Goal: Task Accomplishment & Management: Use online tool/utility

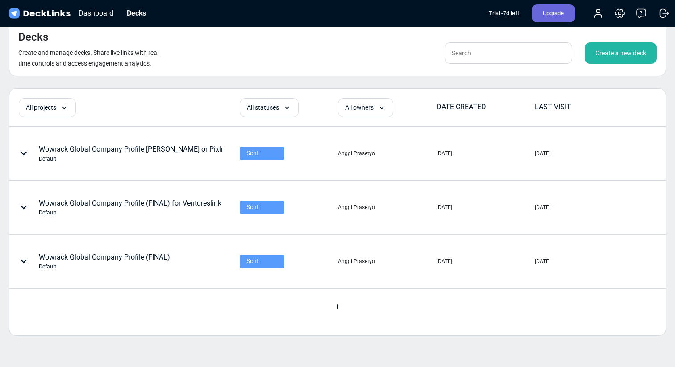
click at [644, 58] on div "Create a new deck" at bounding box center [621, 52] width 72 height 21
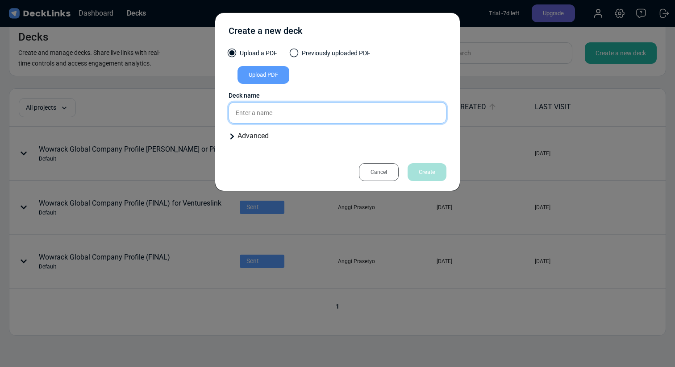
click at [349, 117] on input "text" at bounding box center [337, 112] width 218 height 21
click at [138, 125] on div "Create a new deck Upload a PDF Previously uploaded PDF Upload PDF Uploaded by A…" at bounding box center [337, 183] width 675 height 367
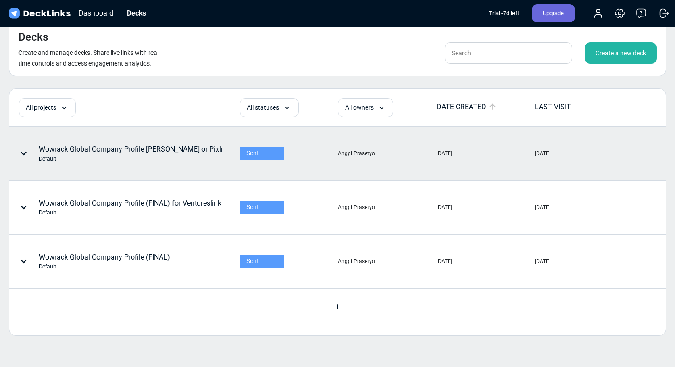
click at [152, 154] on div "Wowrack Global Company Profile [PERSON_NAME] or Pixlr Default" at bounding box center [131, 153] width 184 height 19
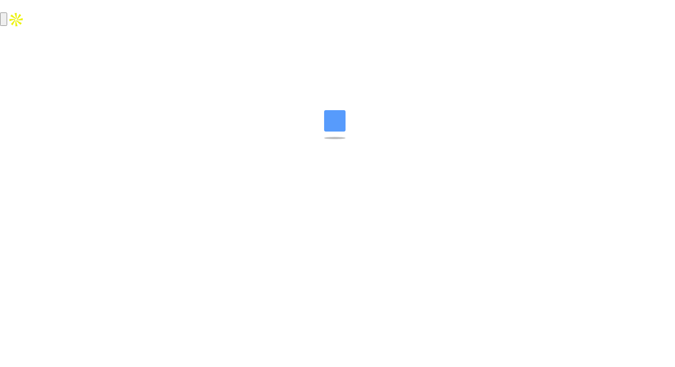
click at [152, 29] on html "Messenger Your conversations will go here Select a conversation Notifications D…" at bounding box center [337, 14] width 675 height 29
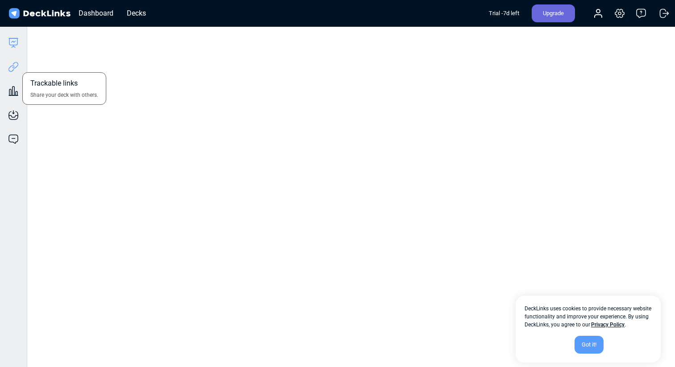
click at [17, 66] on icon at bounding box center [13, 67] width 11 height 11
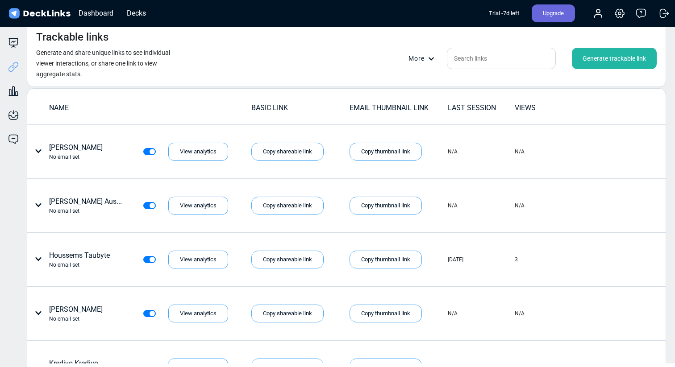
click at [598, 54] on div "Generate trackable link" at bounding box center [614, 58] width 85 height 21
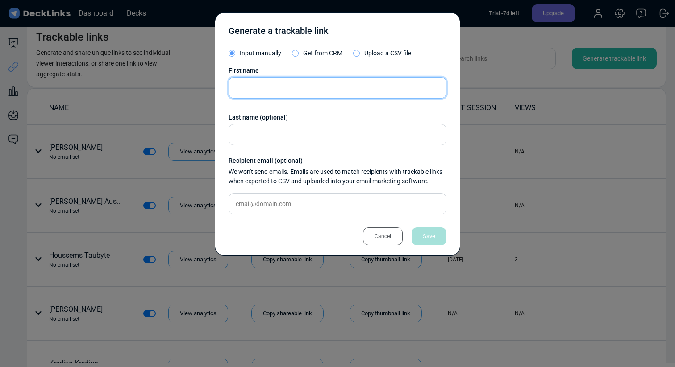
click at [372, 91] on input "text" at bounding box center [337, 87] width 218 height 21
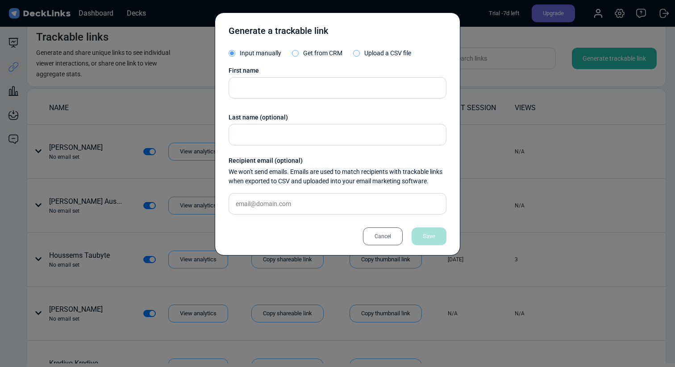
click at [382, 242] on div "Cancel" at bounding box center [383, 237] width 40 height 18
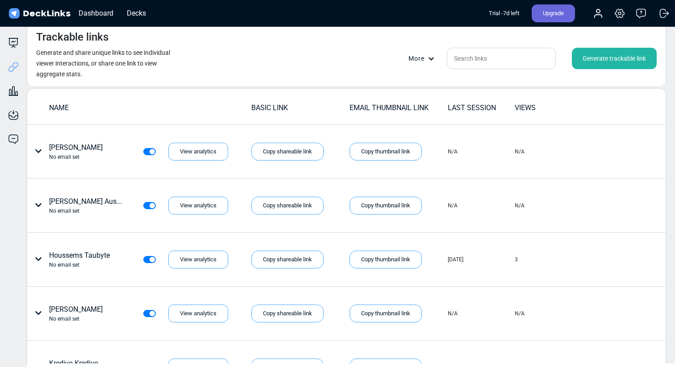
click at [590, 65] on div "Generate trackable link" at bounding box center [614, 58] width 85 height 21
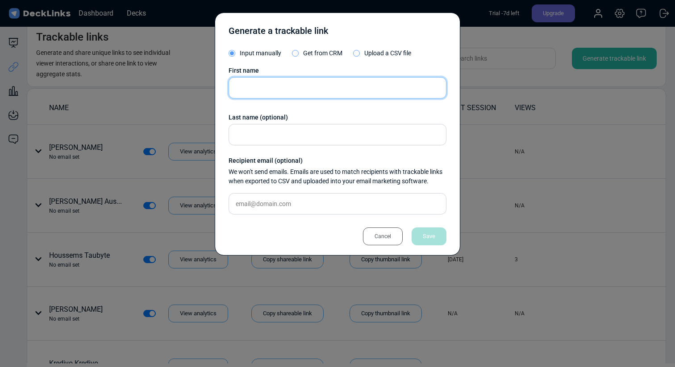
click at [309, 92] on input "text" at bounding box center [337, 87] width 218 height 21
paste input "[PERSON_NAME]"
type input "[PERSON_NAME]"
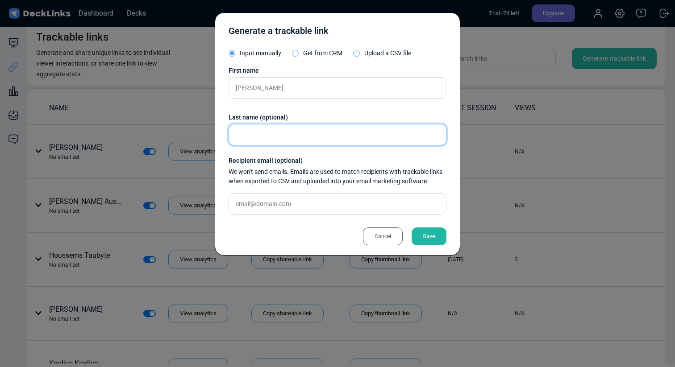
click at [288, 130] on input "text" at bounding box center [337, 134] width 218 height 21
type input "Bookandlink"
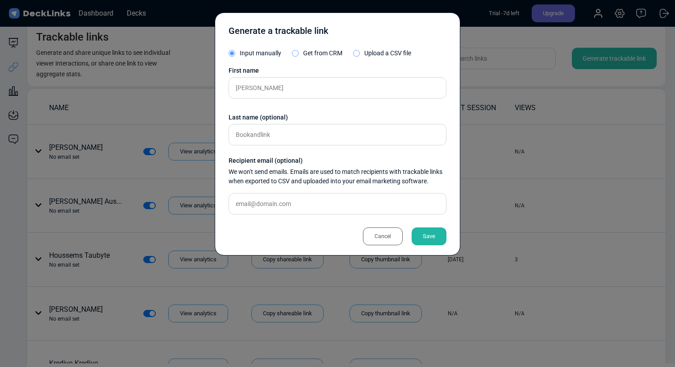
click at [430, 234] on div "Save" at bounding box center [428, 237] width 35 height 18
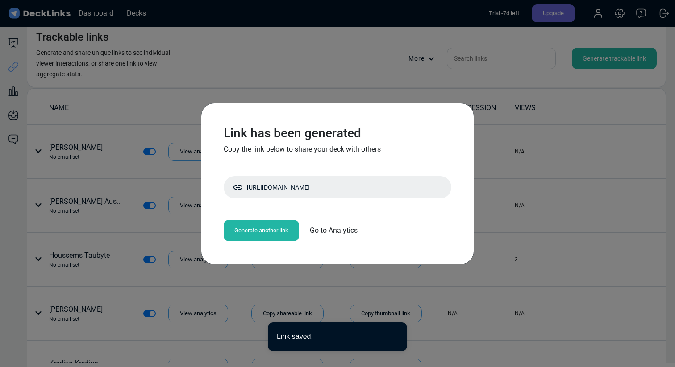
click at [0, 0] on div "Copy shareable link" at bounding box center [0, 0] width 0 height 0
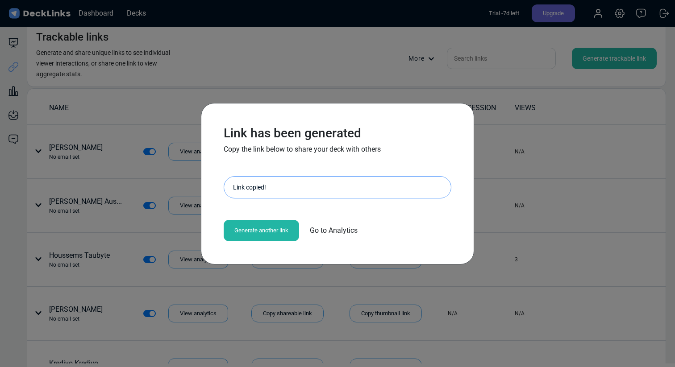
click at [339, 52] on div "Link has been generated Copy the link below to share your deck with others [URL…" at bounding box center [337, 183] width 675 height 367
